Goal: Task Accomplishment & Management: Use online tool/utility

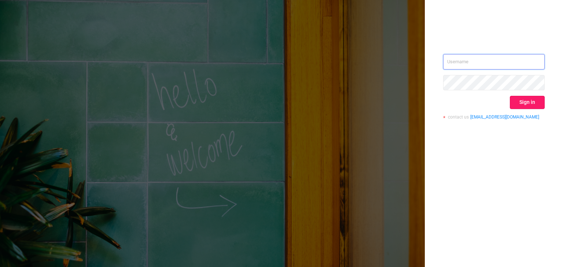
type input "[EMAIL_ADDRESS]"
click at [537, 105] on button "Sign in" at bounding box center [526, 102] width 35 height 13
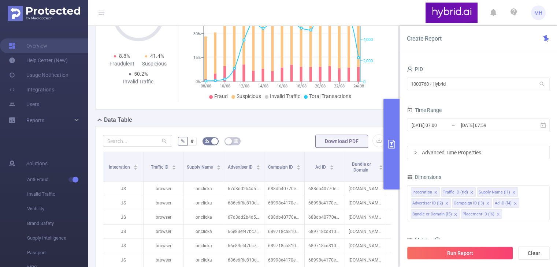
scroll to position [173, 0]
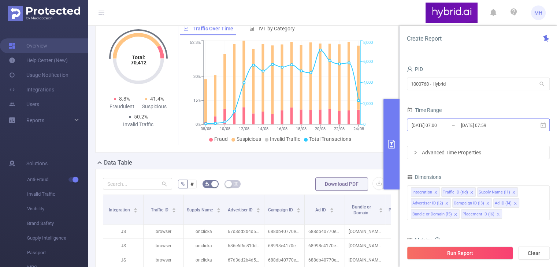
click at [507, 124] on input "[DATE] 07:59" at bounding box center [489, 125] width 59 height 10
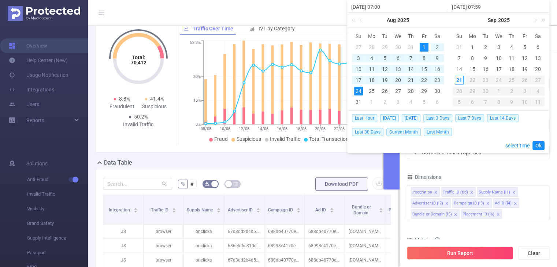
click at [424, 48] on div "1" at bounding box center [424, 47] width 9 height 9
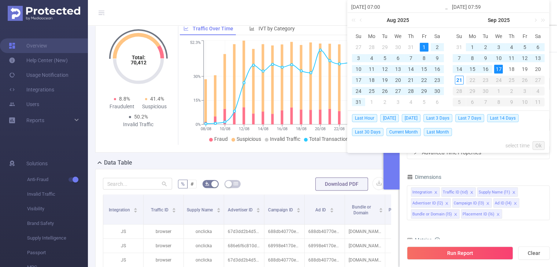
click at [496, 69] on div "17" at bounding box center [498, 69] width 9 height 9
type input "[DATE] 07:59"
click at [540, 145] on link "Ok" at bounding box center [539, 145] width 12 height 9
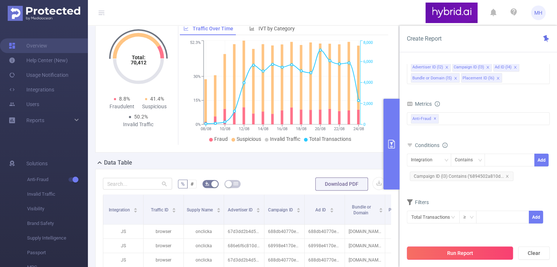
click at [460, 254] on button "Run Report" at bounding box center [460, 253] width 106 height 13
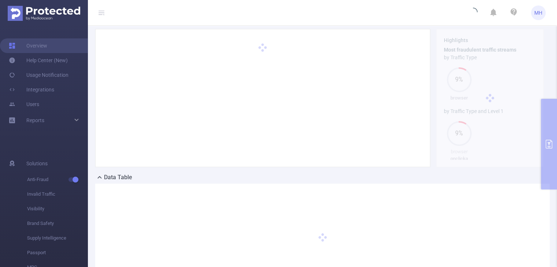
scroll to position [119, 0]
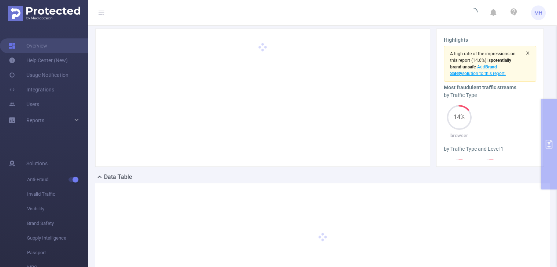
click at [526, 55] on icon "icon: close" at bounding box center [527, 52] width 3 height 3
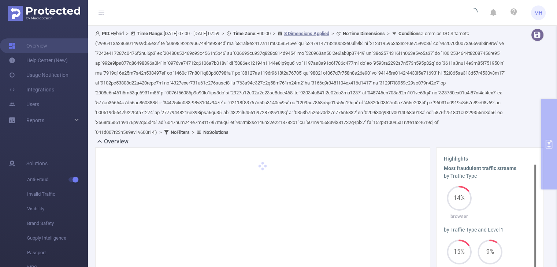
scroll to position [0, 0]
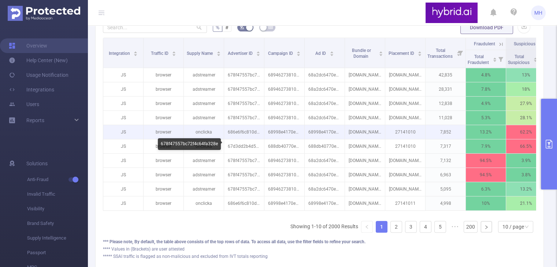
scroll to position [277, 0]
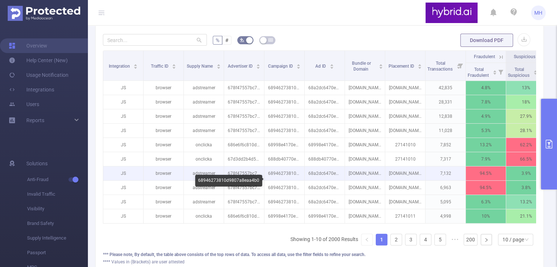
click at [269, 181] on p "68946273810d9807a8eaa4b0" at bounding box center [284, 174] width 40 height 14
copy p "68946273810d9807a8eaa4b0"
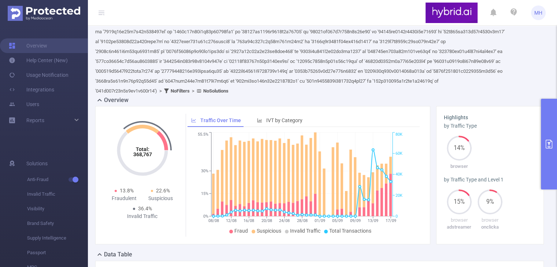
scroll to position [0, 0]
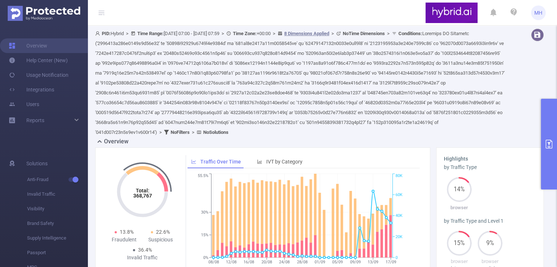
click at [492, 92] on div "PID: Hybrid > Time Range: [DATE] 07:00 - [DATE] 07:59 > Time Zone: +00:00 > 8 D…" at bounding box center [300, 83] width 411 height 109
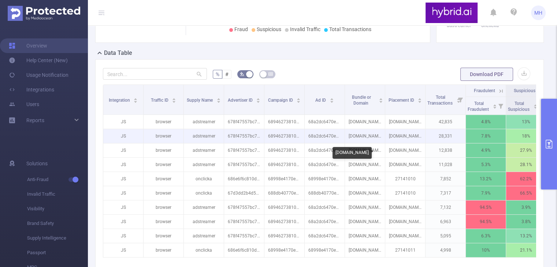
scroll to position [256, 0]
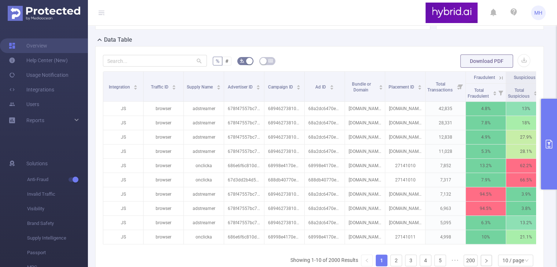
click at [359, 66] on form "% # Download PDF" at bounding box center [319, 61] width 433 height 15
click at [368, 60] on div "% # Download PDF Integration Traffic ID Supply Name Advertiser ID Campaign ID A…" at bounding box center [319, 174] width 449 height 256
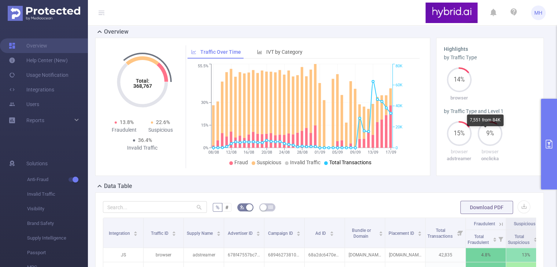
scroll to position [147, 0]
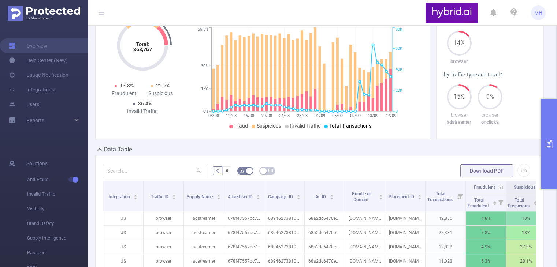
click at [550, 146] on icon "primary" at bounding box center [549, 144] width 9 height 9
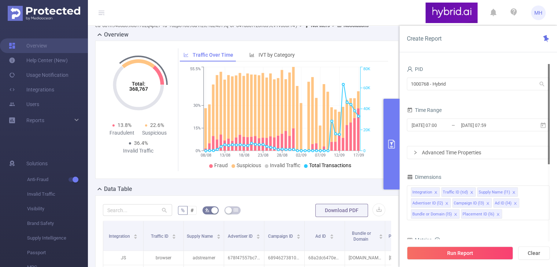
scroll to position [0, 0]
click at [416, 153] on icon "icon: right" at bounding box center [415, 153] width 4 height 4
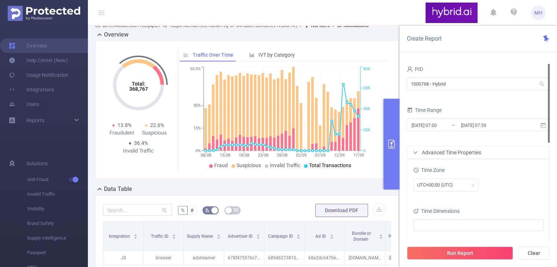
click at [417, 153] on icon "icon: right" at bounding box center [415, 153] width 4 height 4
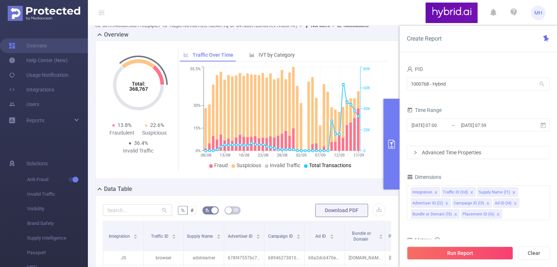
click at [393, 148] on icon "primary" at bounding box center [391, 144] width 7 height 9
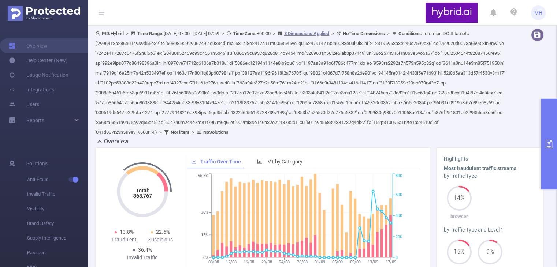
click at [296, 42] on span "Conditions :" at bounding box center [299, 83] width 409 height 104
click at [361, 44] on span "Conditions :" at bounding box center [299, 83] width 409 height 104
click at [190, 135] on b "No Filters" at bounding box center [180, 132] width 19 height 5
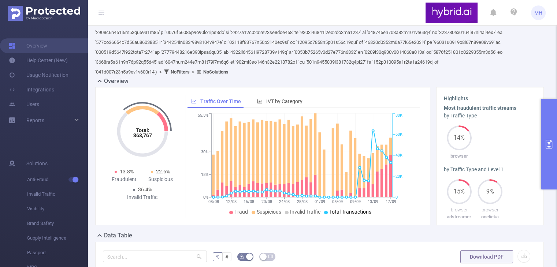
scroll to position [58, 0]
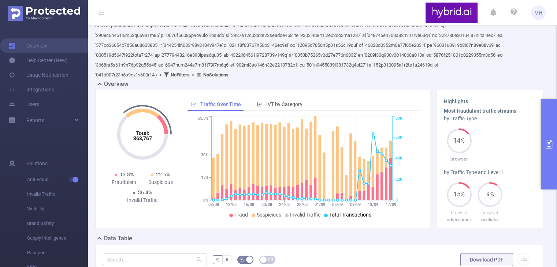
click at [546, 144] on icon "primary" at bounding box center [549, 144] width 9 height 9
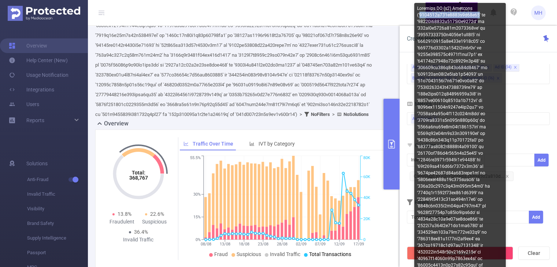
drag, startPoint x: 420, startPoint y: 15, endPoint x: 478, endPoint y: 14, distance: 57.2
click at [478, 14] on div at bounding box center [460, 183] width 92 height 360
copy div "6894502a810d9807a8e93e13"
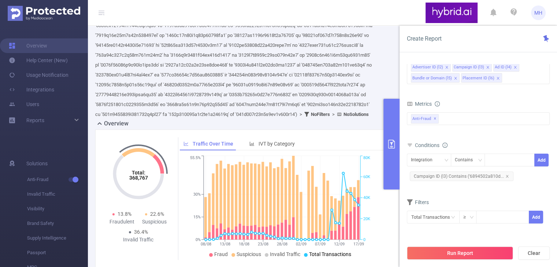
click at [376, 60] on div at bounding box center [389, 45] width 26 height 148
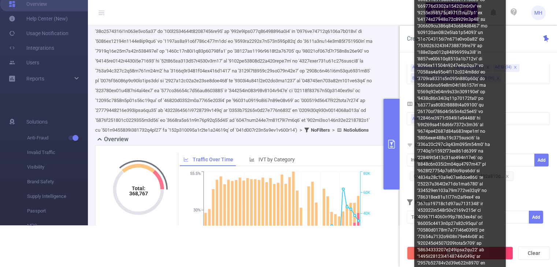
scroll to position [0, 0]
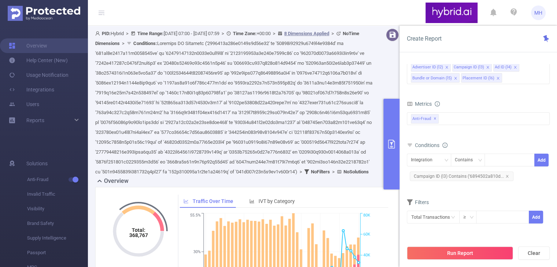
click at [280, 55] on span "Conditions :" at bounding box center [233, 108] width 277 height 134
click at [292, 66] on div "PID: Hybrid > Time Range: [DATE] 07:00 - [DATE] 07:59 > Time Zone: +00:00 > 8 D…" at bounding box center [234, 103] width 278 height 148
click at [274, 61] on span "Conditions :" at bounding box center [233, 108] width 277 height 134
drag, startPoint x: 240, startPoint y: 63, endPoint x: 302, endPoint y: 59, distance: 62.4
click at [302, 59] on div "PID: Hybrid > Time Range: [DATE] 07:00 - [DATE] 07:59 > Time Zone: +00:00 > 8 D…" at bounding box center [234, 103] width 278 height 148
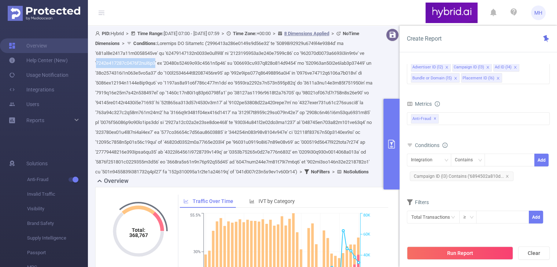
copy span "6894b254810d9807a8eef8b1"
drag, startPoint x: 168, startPoint y: 62, endPoint x: 230, endPoint y: 63, distance: 62.3
click at [230, 63] on span "Conditions :" at bounding box center [233, 108] width 277 height 134
copy span "689467e9810d9807a8eb6a1f"
drag, startPoint x: 97, startPoint y: 63, endPoint x: 159, endPoint y: 63, distance: 61.9
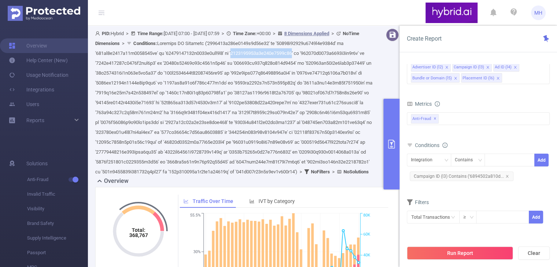
click at [159, 63] on span "Conditions :" at bounding box center [233, 108] width 277 height 134
copy span "6894677470e7b297a4021c49"
drag, startPoint x: 239, startPoint y: 51, endPoint x: 302, endPoint y: 54, distance: 63.1
click at [302, 54] on span "Conditions :" at bounding box center [233, 108] width 277 height 134
copy span "68946273810d9807a8eaa4b0"
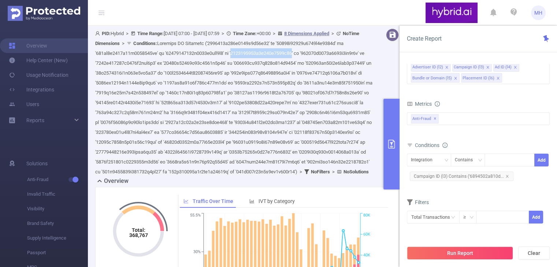
drag, startPoint x: 97, startPoint y: 63, endPoint x: 159, endPoint y: 63, distance: 61.9
click at [159, 63] on span "Conditions :" at bounding box center [233, 108] width 277 height 134
copy span "6894677470e7b297a4021c49"
click at [241, 113] on span "Conditions :" at bounding box center [233, 108] width 277 height 134
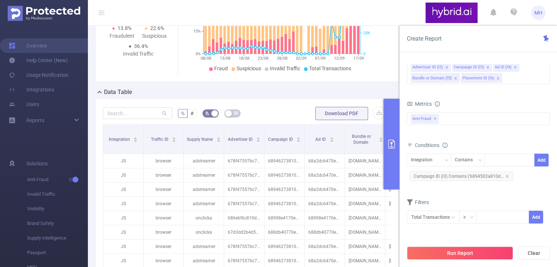
scroll to position [256, 0]
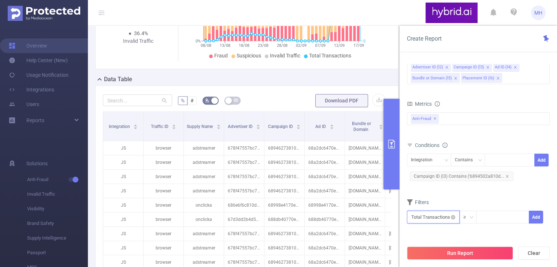
click at [428, 217] on input "text" at bounding box center [433, 217] width 53 height 13
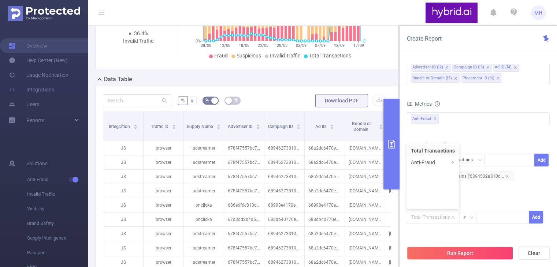
click at [489, 203] on div "Filters" at bounding box center [478, 203] width 143 height 12
click at [453, 217] on icon "icon: close-circle" at bounding box center [453, 217] width 4 height 4
click at [453, 217] on icon "icon: down" at bounding box center [453, 217] width 4 height 4
click at [439, 150] on li "Total Transactions" at bounding box center [432, 151] width 51 height 12
click at [492, 200] on div "Filters" at bounding box center [478, 203] width 143 height 12
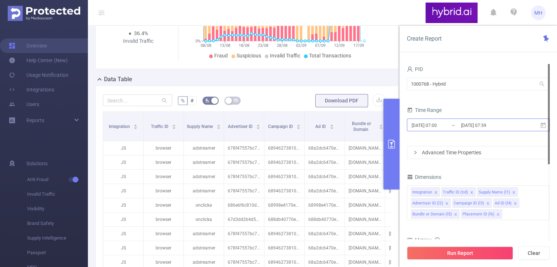
scroll to position [0, 0]
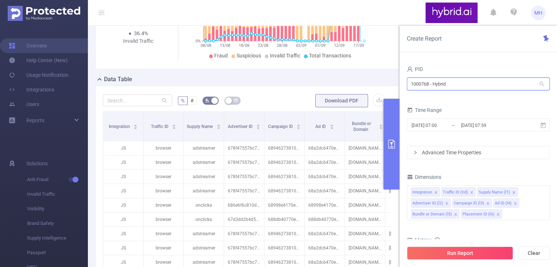
click at [463, 84] on input "1000768 - Hybrid" at bounding box center [478, 84] width 143 height 13
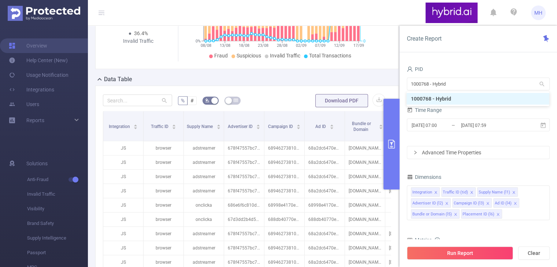
click at [475, 64] on div "PID" at bounding box center [478, 70] width 143 height 12
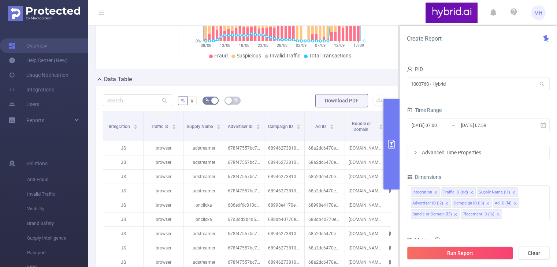
click at [480, 61] on div "PID 1000768 - Hybrid 1000768 - Hybrid Time Range [DATE] 07:00 _ [DATE] 07:59 Ad…" at bounding box center [478, 168] width 157 height 223
click at [432, 153] on div "Advanced Time Properties" at bounding box center [478, 153] width 142 height 12
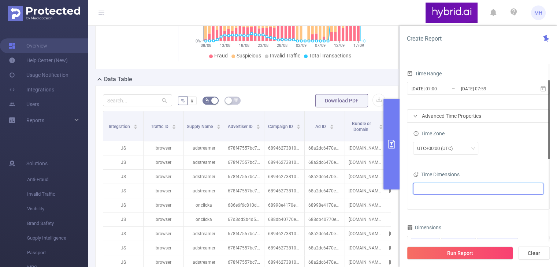
click at [442, 188] on ul at bounding box center [475, 188] width 120 height 11
click at [513, 130] on div "Time Zone" at bounding box center [478, 135] width 130 height 12
click at [418, 112] on div "Advanced Time Properties" at bounding box center [478, 116] width 142 height 12
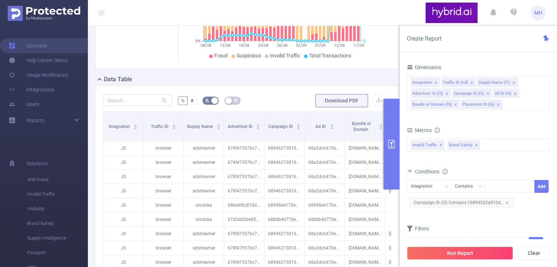
click at [484, 125] on div "Metrics" at bounding box center [478, 131] width 143 height 12
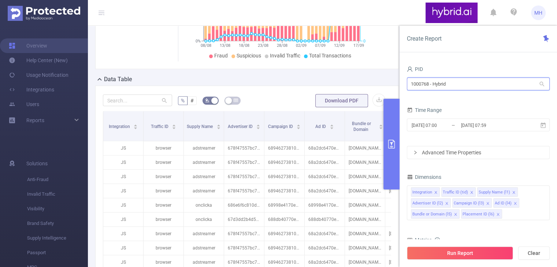
click at [458, 84] on input "1000768 - Hybrid" at bounding box center [478, 84] width 143 height 13
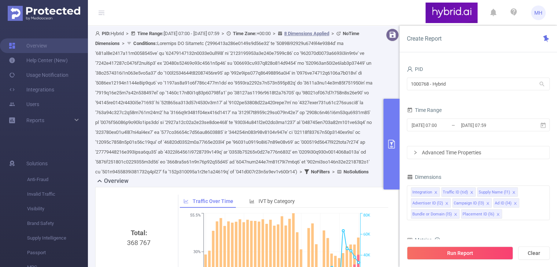
click at [416, 152] on icon "icon: right" at bounding box center [415, 153] width 4 height 4
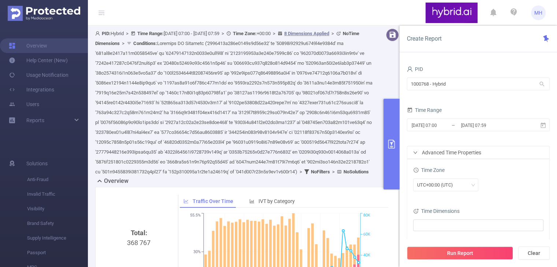
click at [416, 152] on icon "icon: right" at bounding box center [415, 153] width 4 height 4
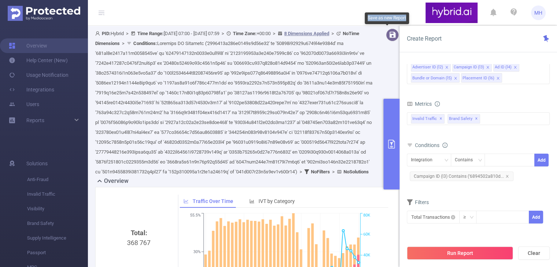
drag, startPoint x: 367, startPoint y: 17, endPoint x: 406, endPoint y: 17, distance: 38.8
click at [406, 17] on div "Save as new Report" at bounding box center [387, 18] width 44 height 12
click at [384, 16] on div "Save as new Report" at bounding box center [387, 18] width 44 height 12
click at [73, 122] on div "Reports" at bounding box center [44, 120] width 88 height 15
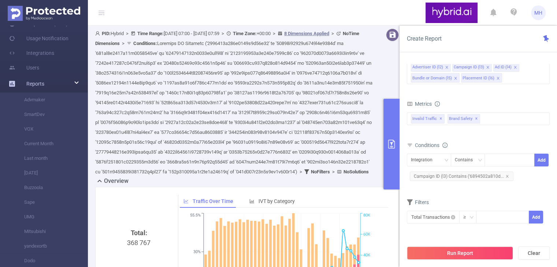
click at [72, 82] on div "Reports" at bounding box center [44, 84] width 88 height 15
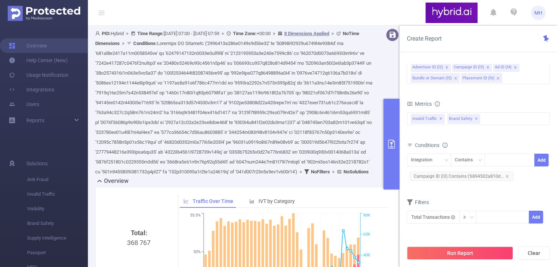
click at [229, 102] on span "Conditions :" at bounding box center [233, 108] width 277 height 134
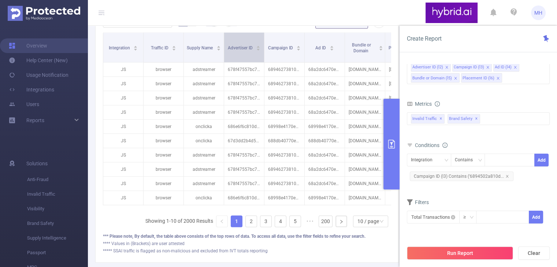
scroll to position [366, 0]
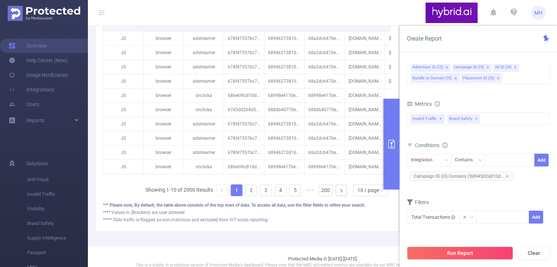
click at [391, 145] on icon "primary" at bounding box center [391, 144] width 7 height 9
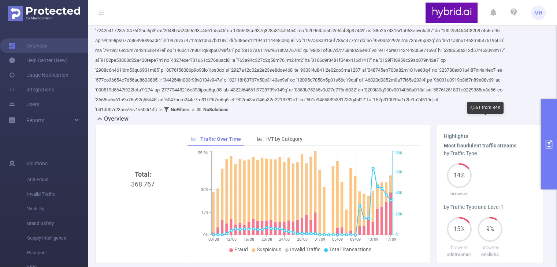
scroll to position [21, 0]
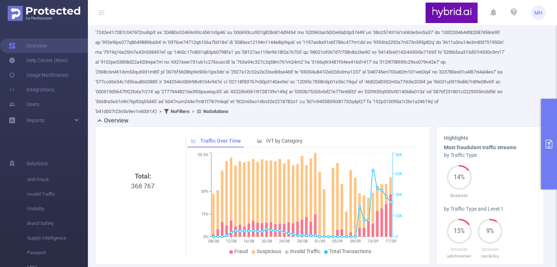
click at [464, 159] on div "by Traffic Type" at bounding box center [490, 156] width 92 height 8
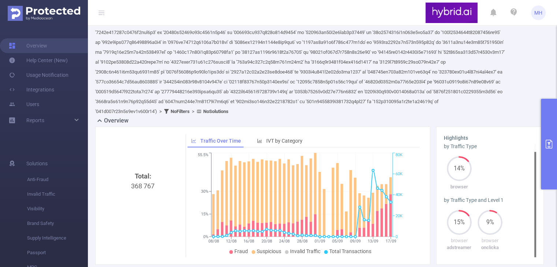
scroll to position [58, 0]
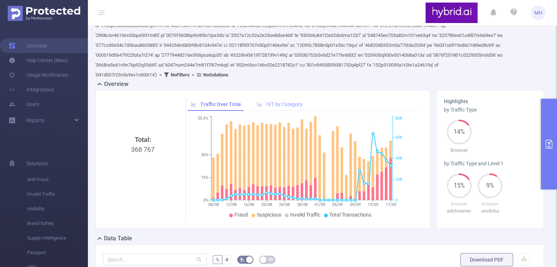
click at [283, 107] on span "IVT by Category" at bounding box center [284, 104] width 36 height 6
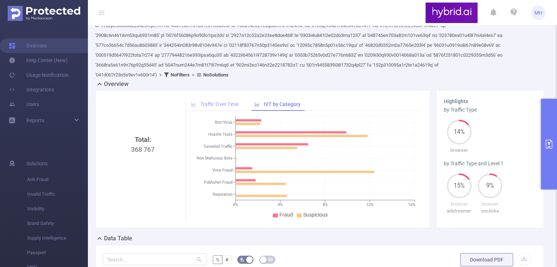
click at [217, 107] on span "Traffic Over Time" at bounding box center [219, 104] width 38 height 6
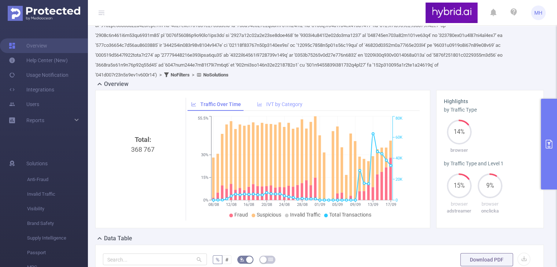
click at [282, 107] on span "IVT by Category" at bounding box center [284, 104] width 36 height 6
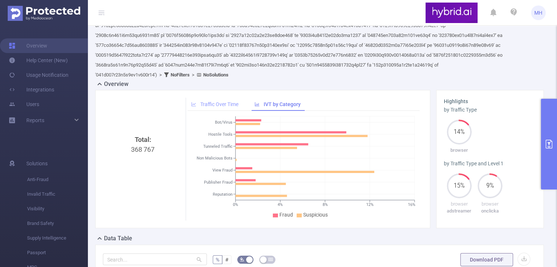
click at [212, 107] on span "Traffic Over Time" at bounding box center [219, 104] width 38 height 6
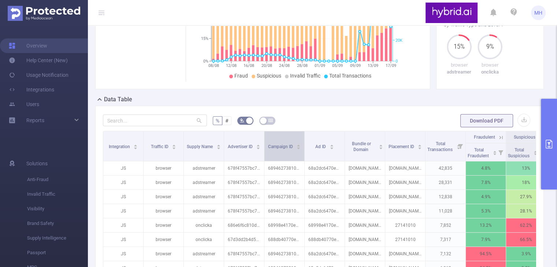
scroll to position [204, 0]
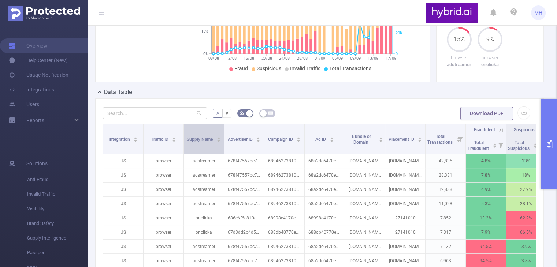
click at [211, 142] on span "Supply Name" at bounding box center [200, 139] width 27 height 5
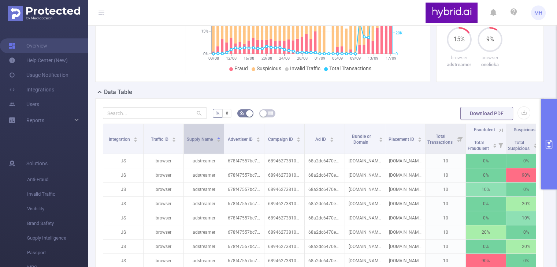
click at [208, 142] on span "Supply Name" at bounding box center [200, 139] width 27 height 5
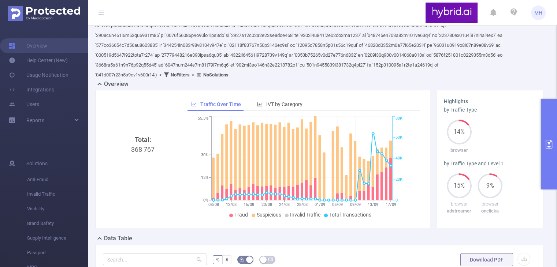
click at [486, 120] on div "by Traffic Type" at bounding box center [490, 113] width 92 height 14
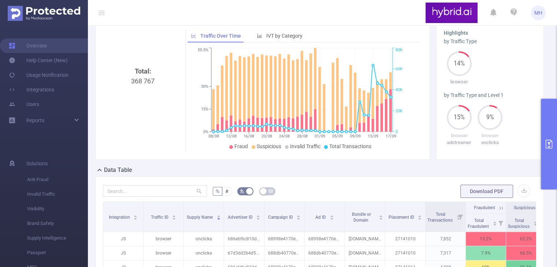
scroll to position [167, 0]
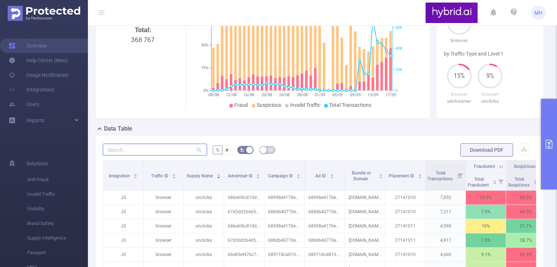
click at [178, 156] on input "text" at bounding box center [155, 150] width 104 height 12
click at [225, 153] on span "#" at bounding box center [226, 150] width 3 height 6
click at [226, 153] on span "#" at bounding box center [226, 150] width 3 height 6
click at [225, 152] on input "#" at bounding box center [225, 152] width 0 height 0
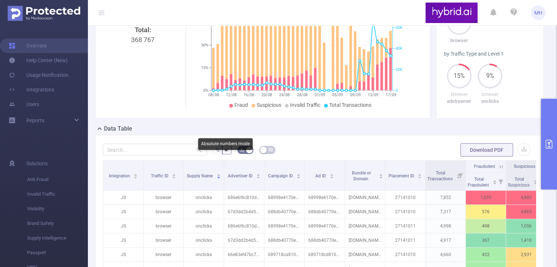
click at [218, 153] on span "%" at bounding box center [218, 150] width 4 height 6
click at [216, 152] on input "%" at bounding box center [216, 152] width 0 height 0
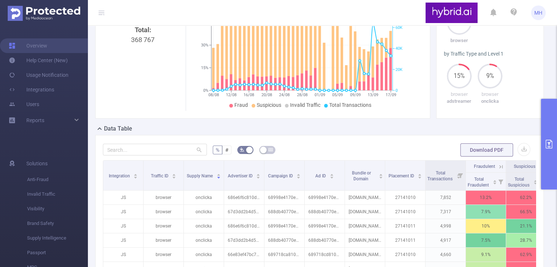
click at [371, 154] on form "% # Download PDF" at bounding box center [319, 150] width 433 height 15
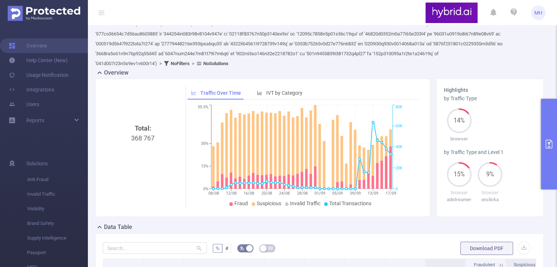
scroll to position [58, 0]
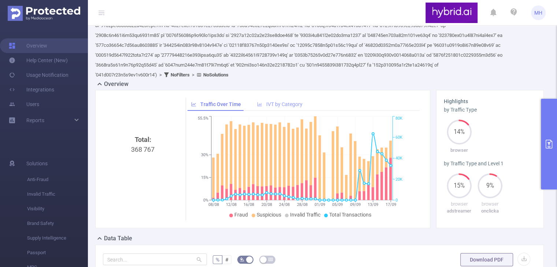
click at [281, 111] on div "IVT by Category" at bounding box center [279, 105] width 53 height 14
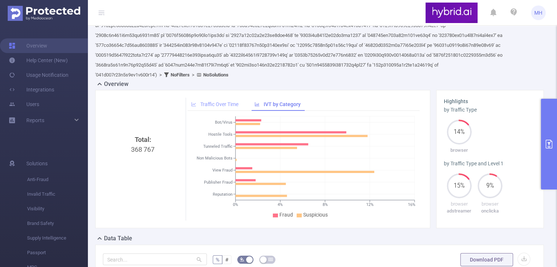
click at [233, 107] on span "Traffic Over Time" at bounding box center [219, 104] width 38 height 6
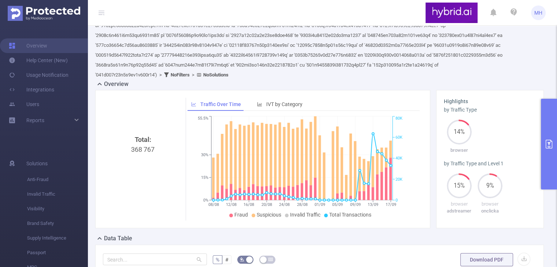
click at [547, 151] on button "primary" at bounding box center [549, 144] width 16 height 91
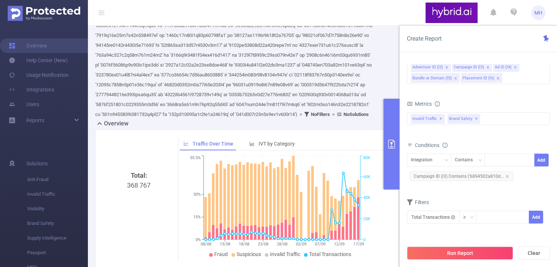
drag, startPoint x: 335, startPoint y: 88, endPoint x: 364, endPoint y: 119, distance: 42.5
click at [335, 89] on div "PID: Hybrid > Time Range: [DATE] 07:00 - [DATE] 07:59 > Time Zone: +00:00 > 8 D…" at bounding box center [234, 45] width 278 height 148
click at [393, 138] on button "primary" at bounding box center [391, 144] width 16 height 91
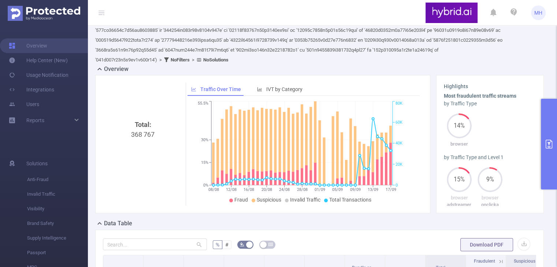
scroll to position [73, 0]
